Goal: Task Accomplishment & Management: Manage account settings

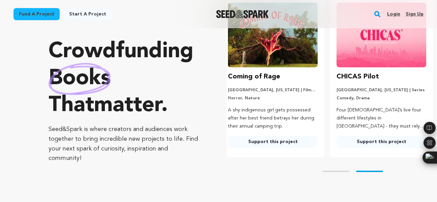
scroll to position [52, 0]
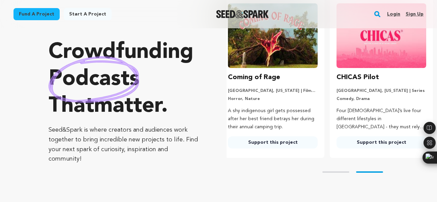
click at [272, 119] on p "A shy indigenous girl gets possessed after her best friend betrays her during t…" at bounding box center [273, 119] width 90 height 24
click at [268, 53] on img at bounding box center [273, 35] width 90 height 65
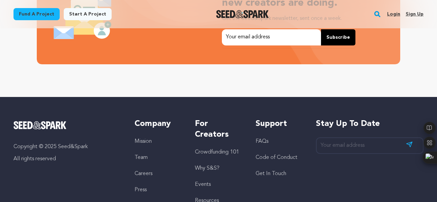
scroll to position [0, 0]
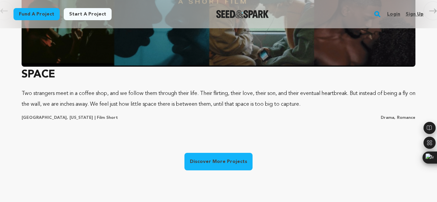
click at [225, 158] on link "Discover More Projects" at bounding box center [218, 162] width 68 height 18
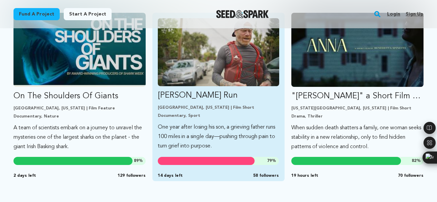
scroll to position [615, 0]
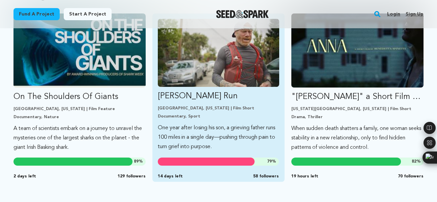
click at [214, 61] on img "Fund Ryan’s Run" at bounding box center [218, 53] width 121 height 68
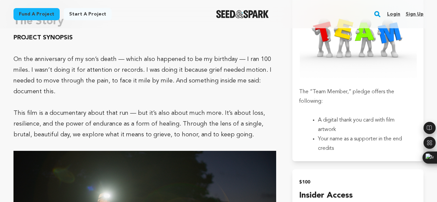
scroll to position [475, 0]
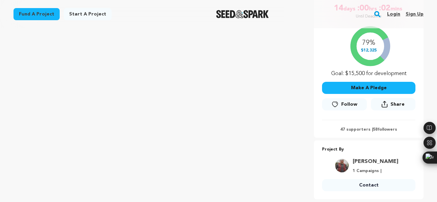
scroll to position [0, 0]
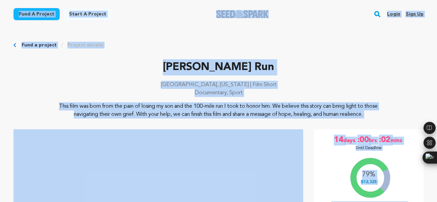
copy body "Fund a project Start a project Search Login Sign up Start a project Fund a proj…"
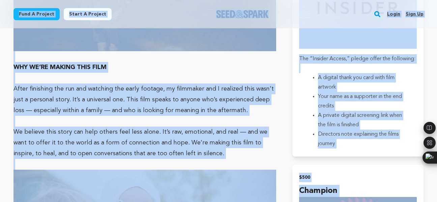
scroll to position [707, 0]
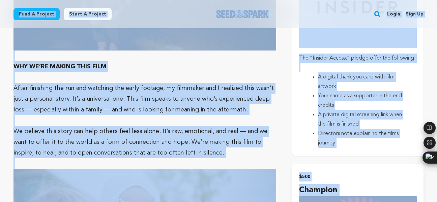
click at [292, 144] on button "$100 Insider Access The “Insider Access,” pledge offer the following: A digital…" at bounding box center [357, 46] width 131 height 219
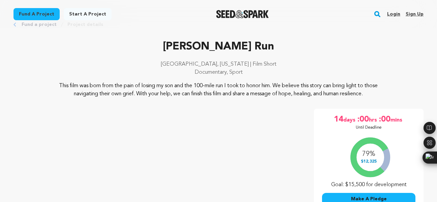
scroll to position [20, 0]
click at [394, 13] on link "Login" at bounding box center [393, 14] width 13 height 11
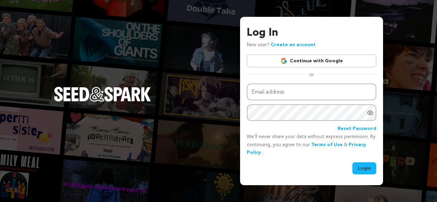
type input "[EMAIL_ADDRESS][DOMAIN_NAME]"
click at [366, 166] on button "Login" at bounding box center [364, 168] width 24 height 12
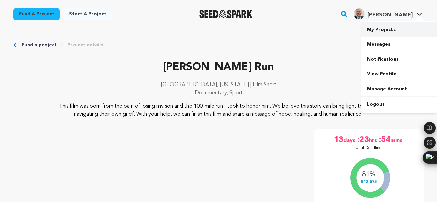
click at [381, 29] on link "My Projects" at bounding box center [398, 29] width 75 height 15
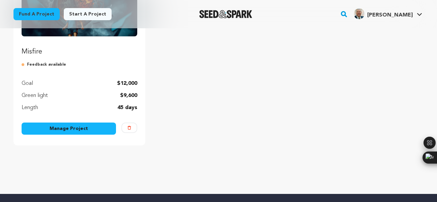
scroll to position [132, 0]
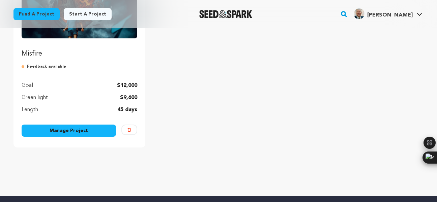
click at [76, 125] on link "Manage Project" at bounding box center [69, 131] width 94 height 12
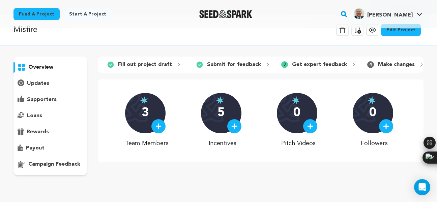
scroll to position [11, 0]
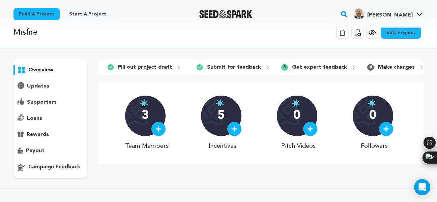
click at [222, 110] on p "5" at bounding box center [220, 115] width 7 height 13
click at [217, 113] on div "5" at bounding box center [221, 116] width 40 height 40
click at [149, 83] on div "3 Team Members 5 Incentives 0 Pitch Videos 0 Followers" at bounding box center [260, 123] width 325 height 82
click at [41, 64] on div "overview" at bounding box center [49, 118] width 73 height 119
click at [40, 70] on p "overview" at bounding box center [40, 70] width 25 height 8
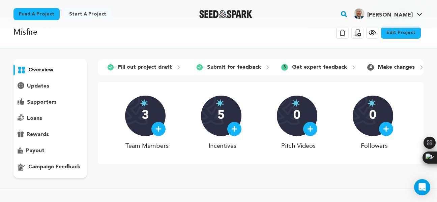
click at [40, 83] on p "updates" at bounding box center [38, 86] width 22 height 8
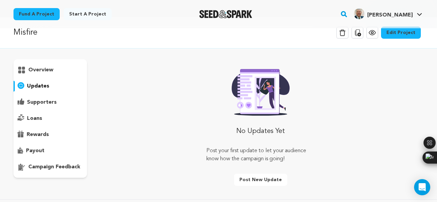
click at [40, 83] on p "updates" at bounding box center [38, 86] width 22 height 8
click at [42, 102] on p "supporters" at bounding box center [42, 102] width 30 height 8
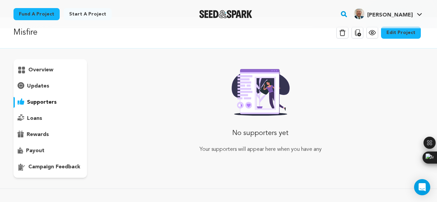
click at [38, 114] on div "loans" at bounding box center [49, 118] width 73 height 11
click at [44, 131] on p "rewards" at bounding box center [38, 135] width 22 height 8
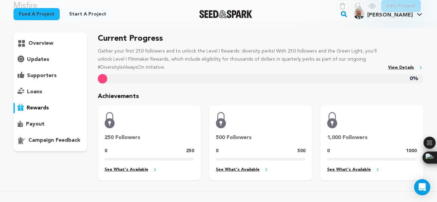
scroll to position [37, 0]
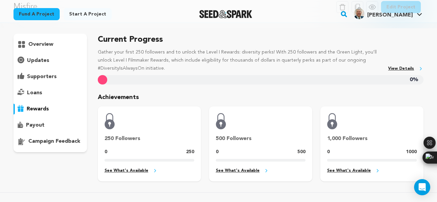
click at [40, 122] on p "payout" at bounding box center [35, 125] width 19 height 8
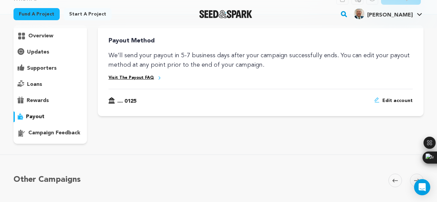
scroll to position [45, 0]
click at [43, 139] on div "overview" at bounding box center [49, 85] width 73 height 119
click at [39, 129] on div "campaign feedback" at bounding box center [49, 133] width 73 height 11
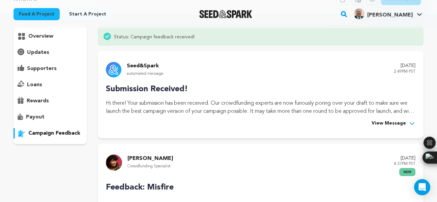
click at [196, 156] on div "Rocco Garrison Crowdfunding Specialist June 30, 2025 4:37PM PST new" at bounding box center [260, 166] width 309 height 22
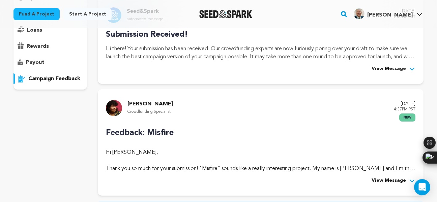
scroll to position [100, 0]
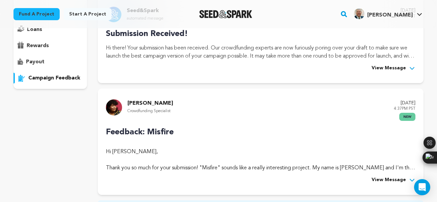
click at [389, 67] on span "View Message" at bounding box center [388, 68] width 34 height 8
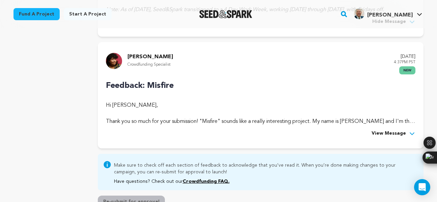
scroll to position [363, 0]
click at [386, 130] on span "View Message" at bounding box center [388, 133] width 34 height 8
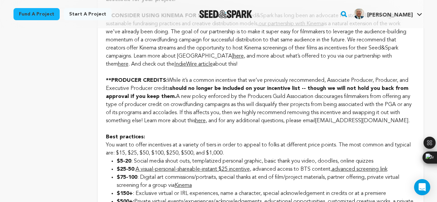
scroll to position [1131, 0]
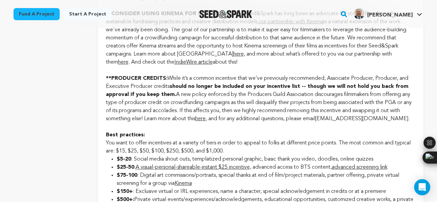
click at [248, 123] on div "**PRODUCER CREDITS: While it’s a common incentive that we’ve previously recomme…" at bounding box center [260, 98] width 309 height 49
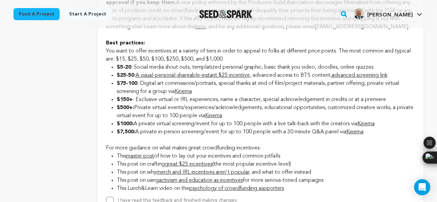
scroll to position [1435, 0]
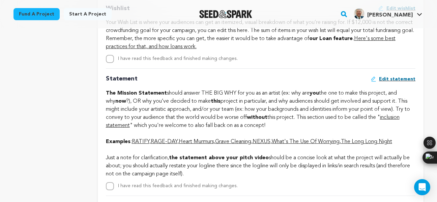
drag, startPoint x: 103, startPoint y: 55, endPoint x: 224, endPoint y: 190, distance: 181.1
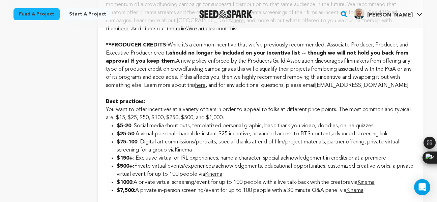
scroll to position [1159, 0]
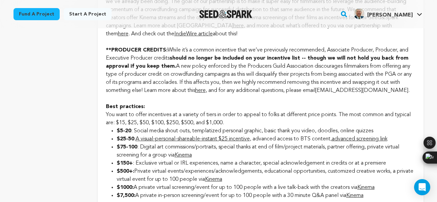
copy div "Incentives Edit incentives You have some good ideas to start off with, though I…"
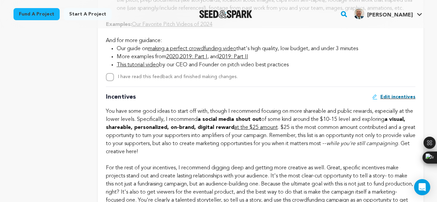
scroll to position [901, 0]
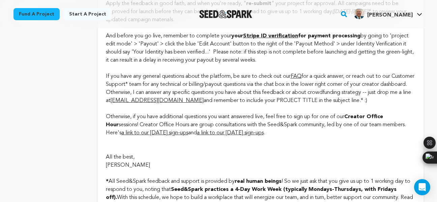
scroll to position [2318, 0]
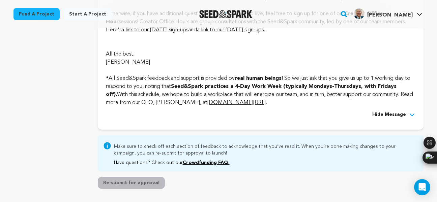
drag, startPoint x: 104, startPoint y: 89, endPoint x: 303, endPoint y: 66, distance: 199.8
copy div "Incentives Edit incentives You have some good ideas to start off with, though I…"
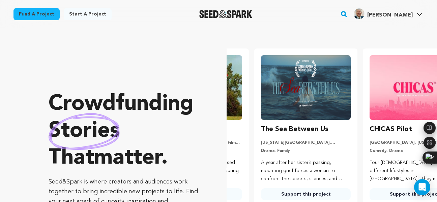
click at [290, 85] on ul "Coming of Rage [GEOGRAPHIC_DATA], [US_STATE] | Film Short Horror, Nature A shy …" at bounding box center [331, 129] width 210 height 161
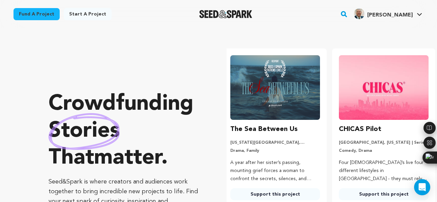
scroll to position [0, 114]
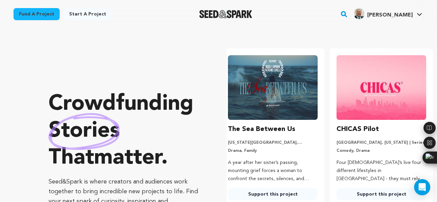
click at [276, 81] on img at bounding box center [273, 87] width 90 height 65
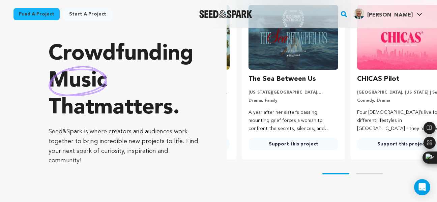
scroll to position [0, 10]
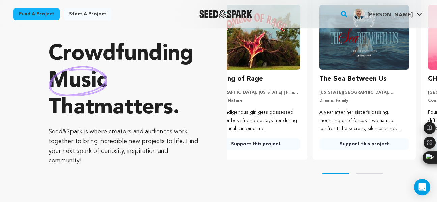
click at [285, 31] on ul "Coming of Rage Atlanta, Georgia | Film Short Horror, Nature A shy indigenous gi…" at bounding box center [331, 78] width 210 height 161
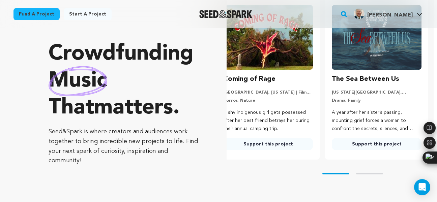
scroll to position [0, 0]
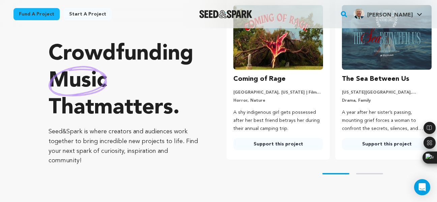
click at [279, 150] on link "Support this project" at bounding box center [278, 144] width 90 height 12
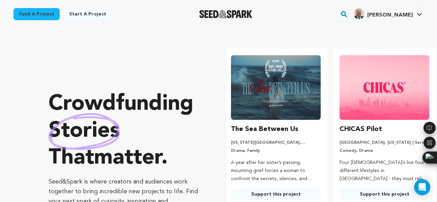
scroll to position [0, 114]
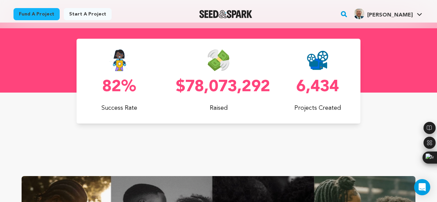
scroll to position [257, 0]
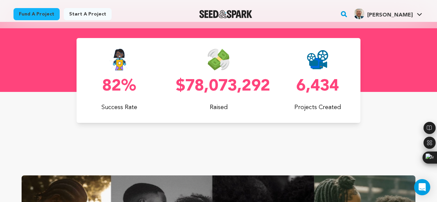
click at [145, 89] on p "82%" at bounding box center [119, 86] width 86 height 16
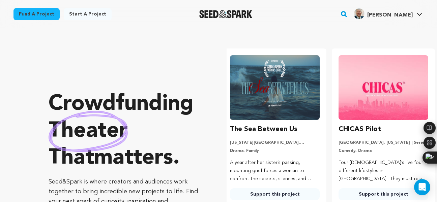
scroll to position [0, 114]
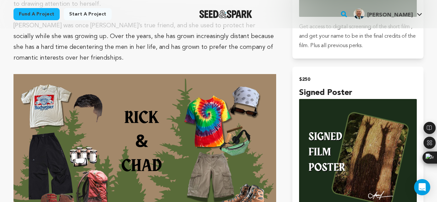
scroll to position [1384, 0]
